Goal: Book appointment/travel/reservation

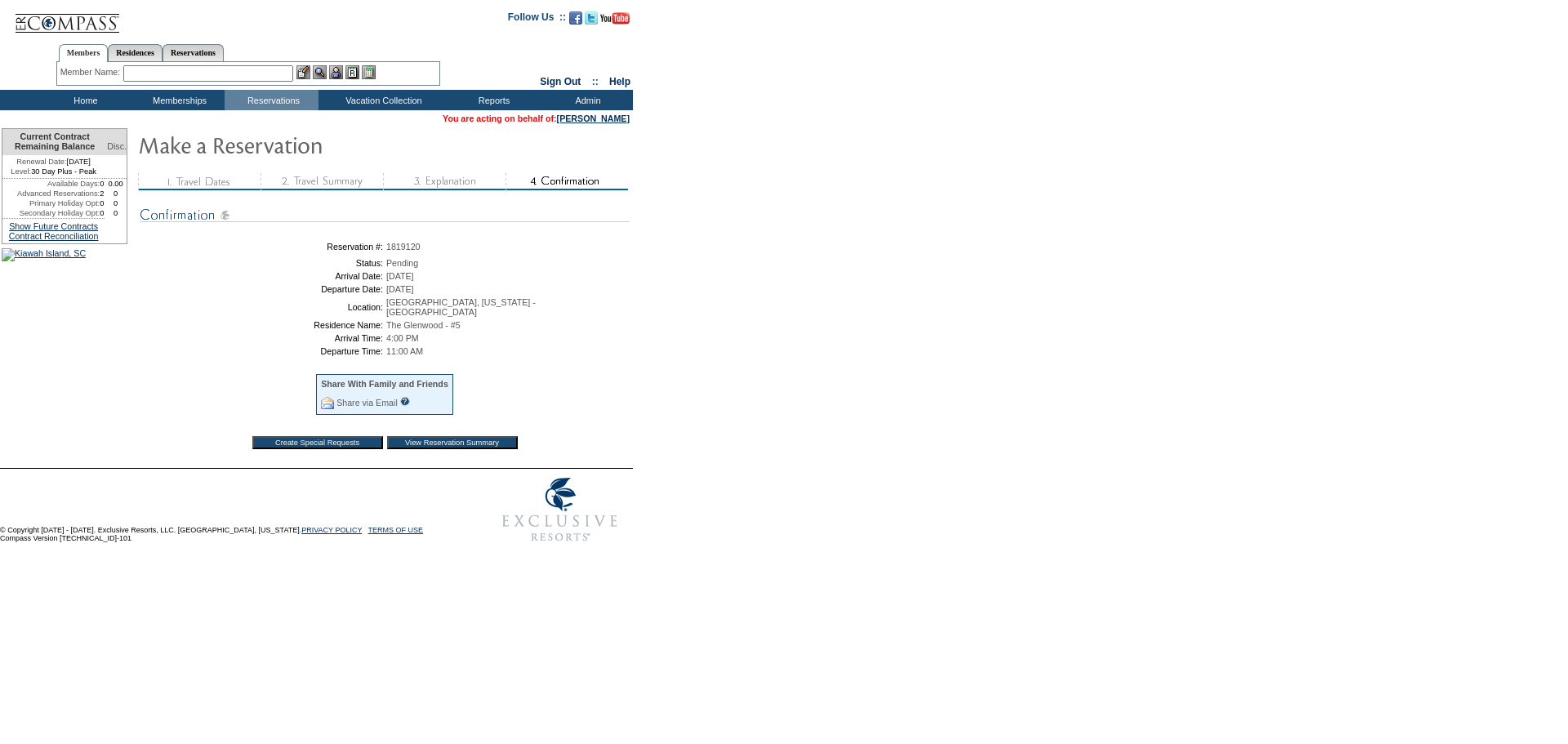
click at [458, 444] on input "View Reservation Summary" at bounding box center [453, 443] width 130 height 13
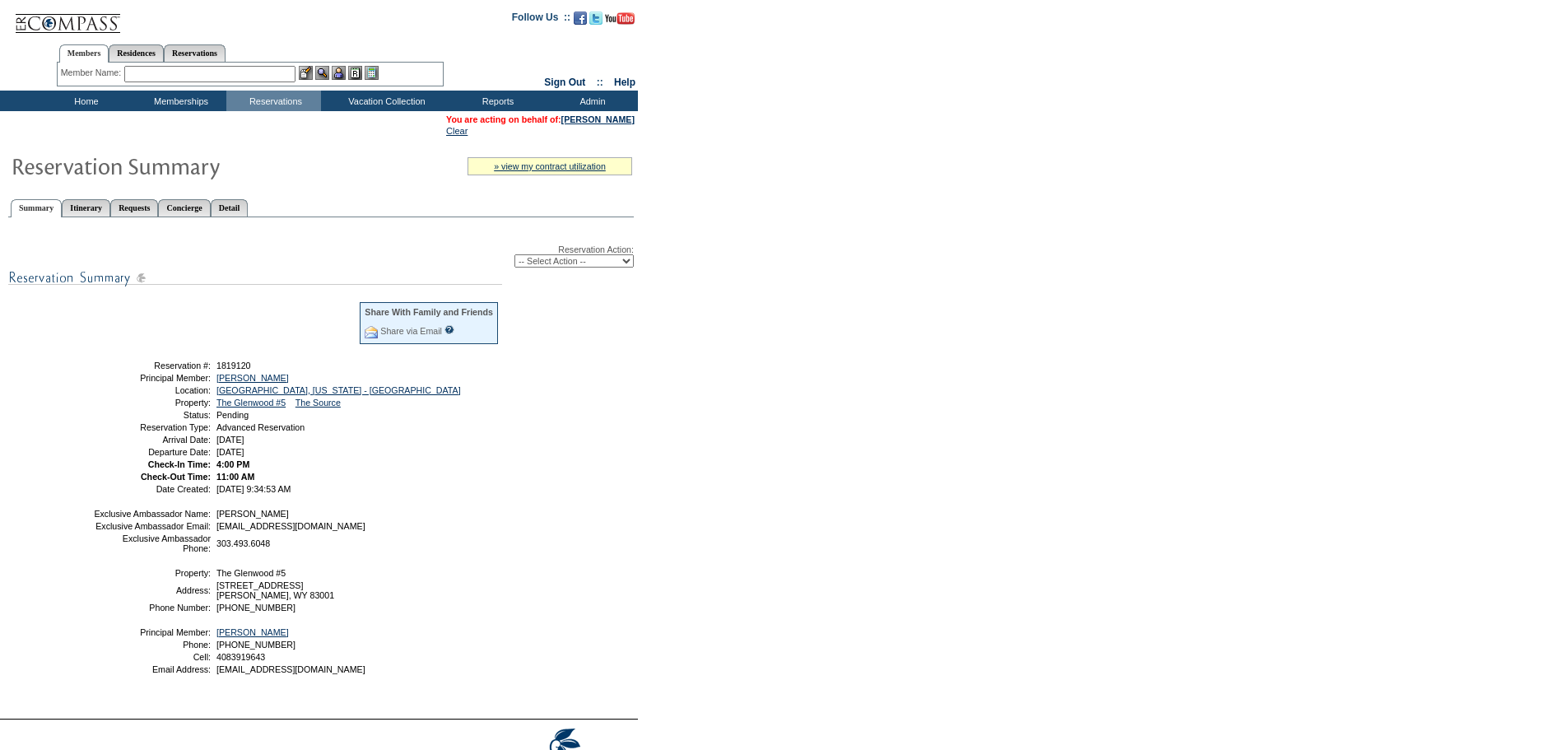
click at [584, 258] on select "-- Select Action -- Modify Reservation Dates Modify Reservation Cost Modify Occ…" at bounding box center [574, 261] width 119 height 13
select select "ConfirmRes"
click at [514, 257] on select "-- Select Action -- Modify Reservation Dates Modify Reservation Cost Modify Occ…" at bounding box center [574, 261] width 119 height 13
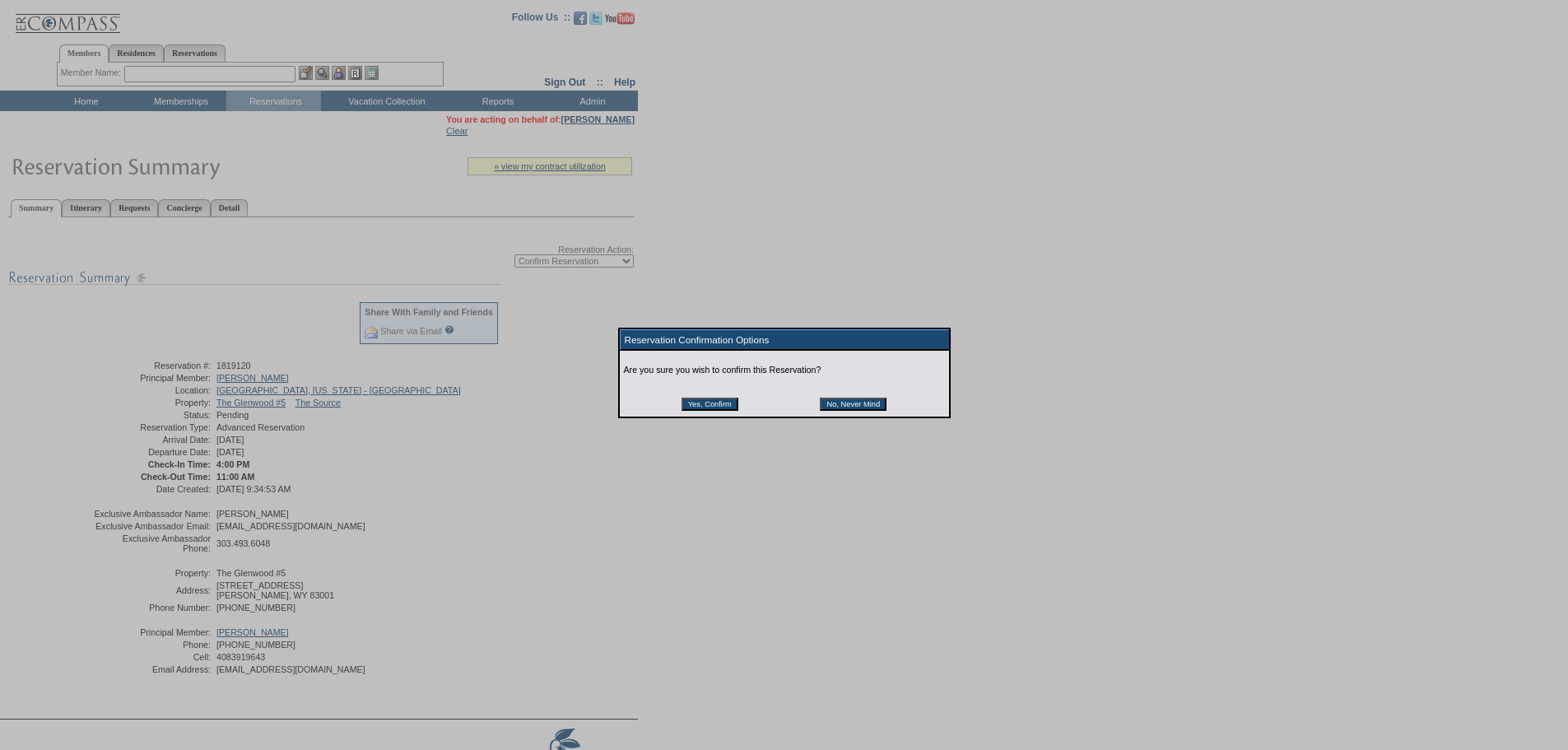
click at [700, 406] on input "Yes, Confirm" at bounding box center [710, 404] width 57 height 13
